Goal: Navigation & Orientation: Find specific page/section

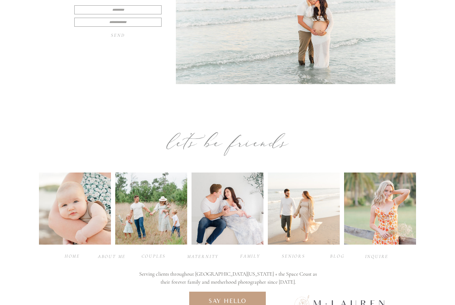
scroll to position [2026, 0]
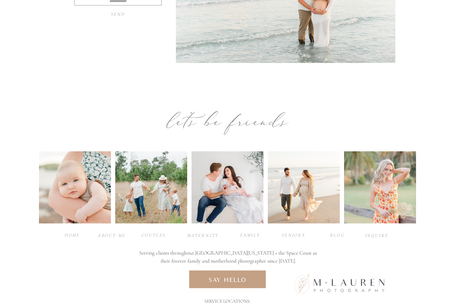
click at [136, 194] on div at bounding box center [151, 187] width 72 height 72
click at [134, 210] on div at bounding box center [151, 187] width 72 height 72
click at [129, 202] on div at bounding box center [151, 187] width 72 height 72
click at [129, 205] on div at bounding box center [151, 187] width 72 height 72
click at [206, 237] on div "maternity" at bounding box center [202, 235] width 30 height 6
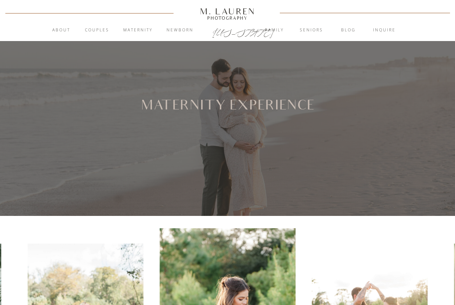
click at [177, 32] on nav "Newborn" at bounding box center [180, 30] width 36 height 7
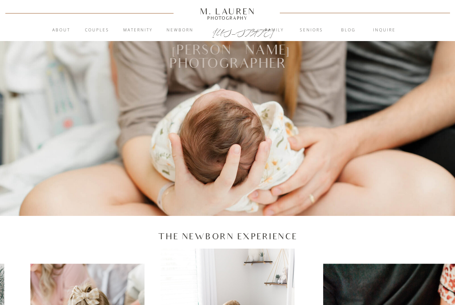
click at [277, 31] on nav "Family" at bounding box center [275, 30] width 36 height 7
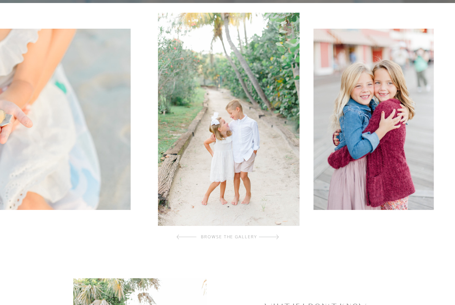
scroll to position [200, 0]
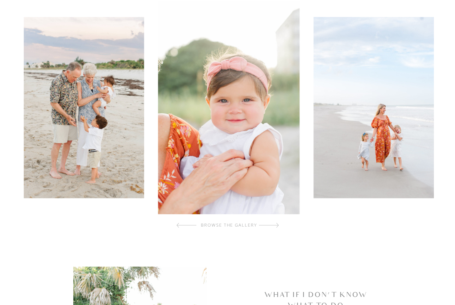
scroll to position [212, 0]
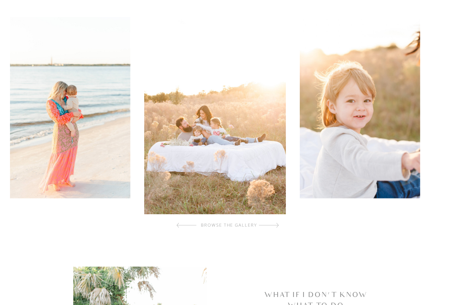
click at [37, 175] on img at bounding box center [70, 107] width 120 height 181
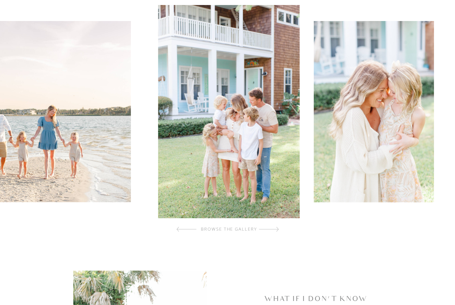
scroll to position [206, 0]
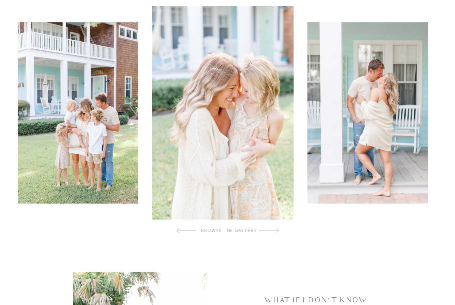
click at [31, 184] on img at bounding box center [78, 112] width 120 height 181
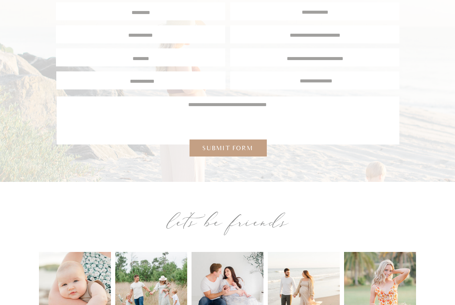
scroll to position [2498, 0]
